Goal: Transaction & Acquisition: Purchase product/service

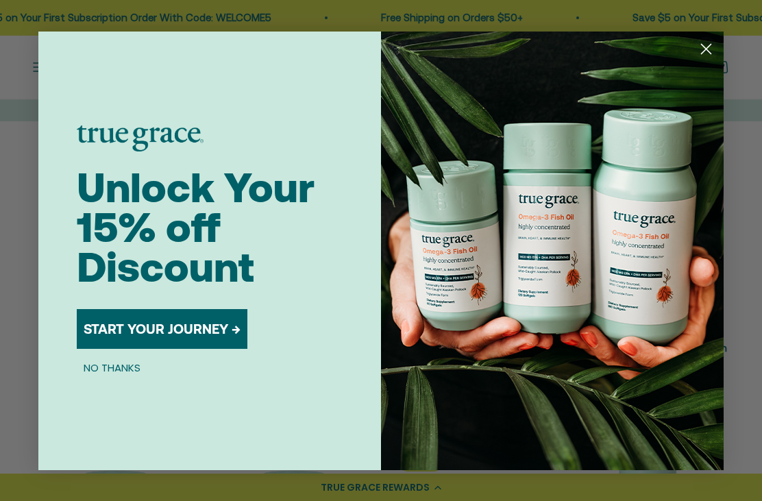
scroll to position [160, 0]
click at [706, 51] on circle "Close dialog" at bounding box center [705, 48] width 23 height 23
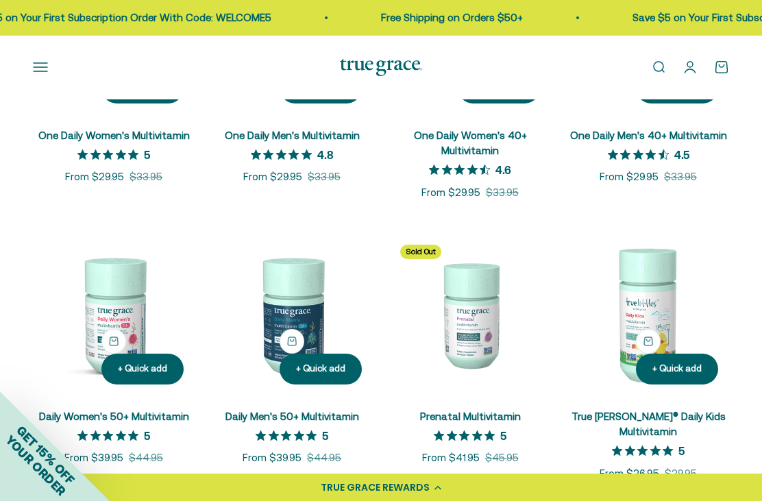
scroll to position [374, 0]
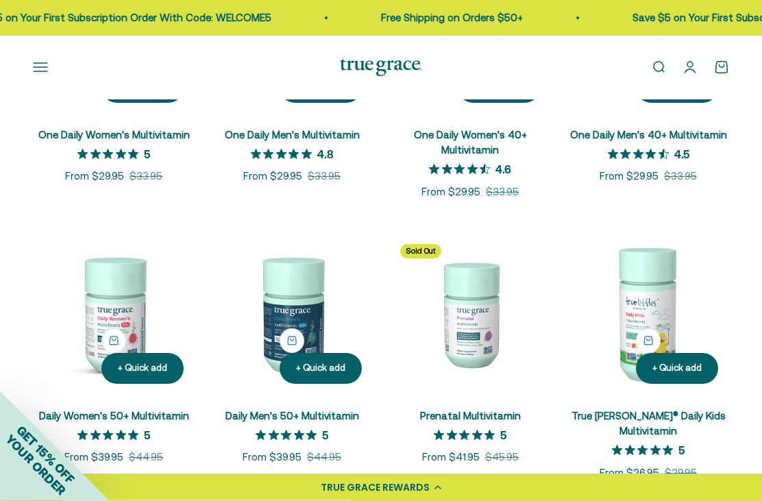
click at [140, 418] on link "Daily Women's 50+ Multivitamin" at bounding box center [114, 416] width 150 height 12
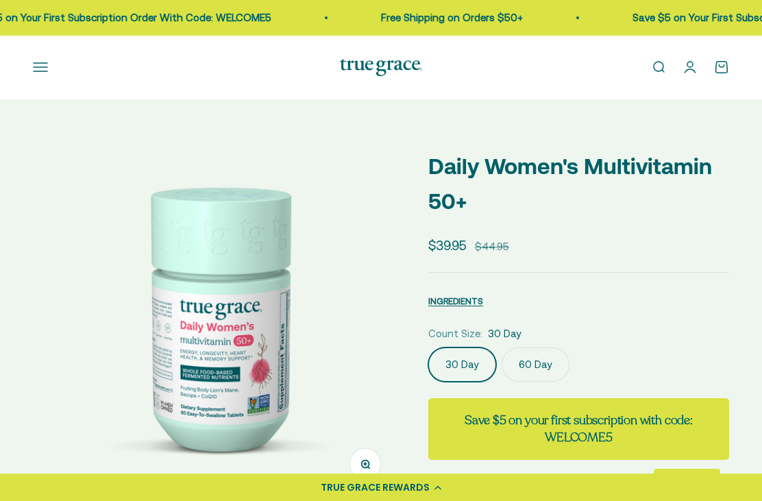
select select "3"
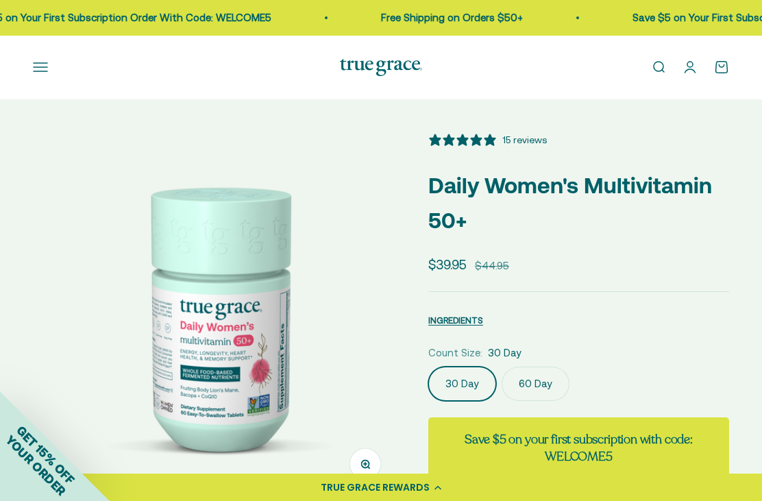
click at [534, 392] on label "60 Day" at bounding box center [535, 383] width 68 height 34
click at [428, 366] on input "60 Day" at bounding box center [427, 366] width 1 height 1
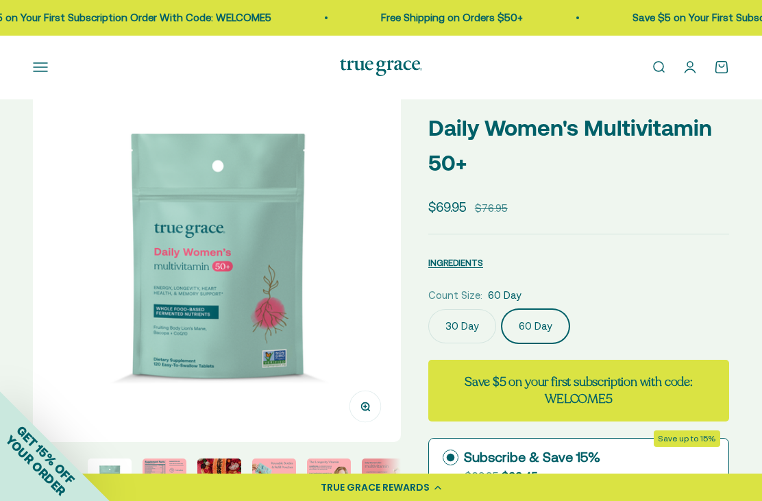
scroll to position [101, 0]
